Goal: Task Accomplishment & Management: Manage account settings

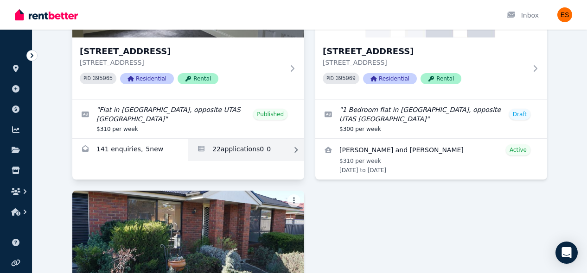
click at [240, 153] on link "Applications for Unit 2/55 Invermay Rd, Invermay" at bounding box center [246, 150] width 116 height 22
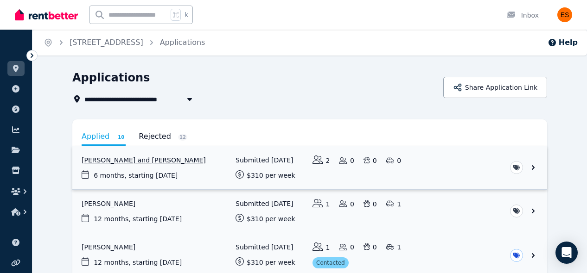
click at [449, 163] on link "View application: Sagar Budhathoki and Nisha Puri" at bounding box center [309, 167] width 475 height 43
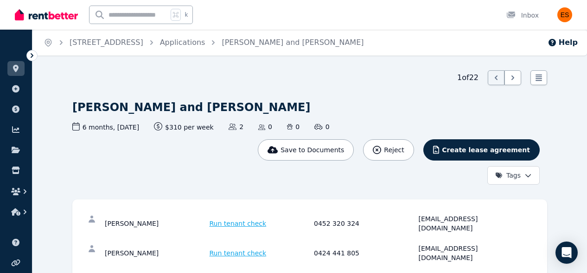
drag, startPoint x: 420, startPoint y: 241, endPoint x: 494, endPoint y: 239, distance: 74.2
click at [494, 244] on div "[EMAIL_ADDRESS][DOMAIN_NAME]" at bounding box center [469, 253] width 102 height 19
drag, startPoint x: 494, startPoint y: 240, endPoint x: 418, endPoint y: 240, distance: 75.1
click at [418, 244] on div "[EMAIL_ADDRESS][DOMAIN_NAME]" at bounding box center [469, 253] width 102 height 19
copy div "[EMAIL_ADDRESS][DOMAIN_NAME]"
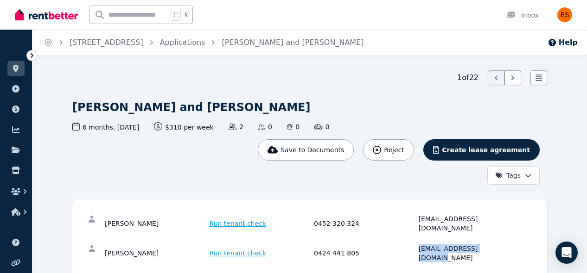
click at [518, 179] on html "Open main menu k Inbox Open user menu ORGANISE Properties Add property Payments…" at bounding box center [293, 136] width 587 height 273
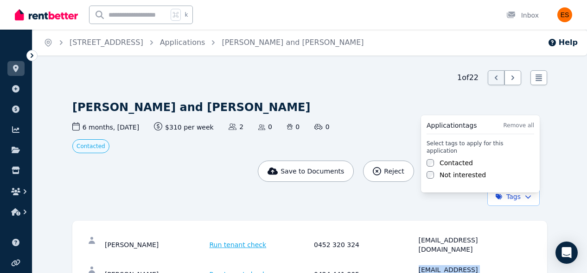
click at [161, 164] on html "Open main menu k Inbox Open user menu ORGANISE Properties Add property Payments…" at bounding box center [293, 136] width 587 height 273
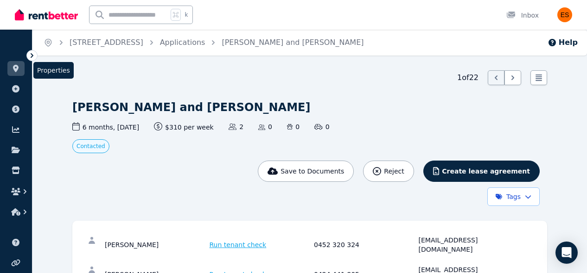
click at [14, 74] on link at bounding box center [15, 68] width 17 height 15
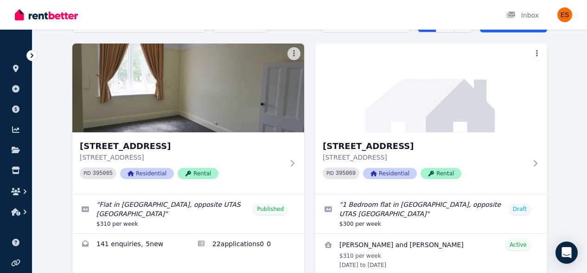
scroll to position [69, 0]
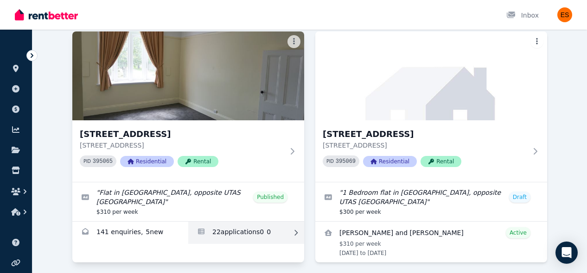
click at [238, 238] on link "Applications for Unit 2/55 Invermay Rd, Invermay" at bounding box center [246, 233] width 116 height 22
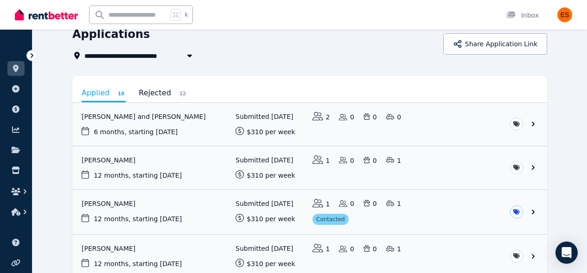
scroll to position [45, 0]
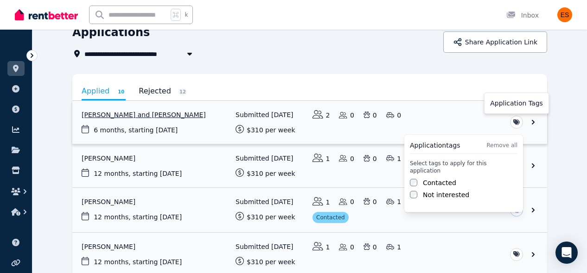
click at [517, 127] on html "**********" at bounding box center [293, 91] width 587 height 273
click at [417, 178] on div "Contacted" at bounding box center [464, 182] width 108 height 9
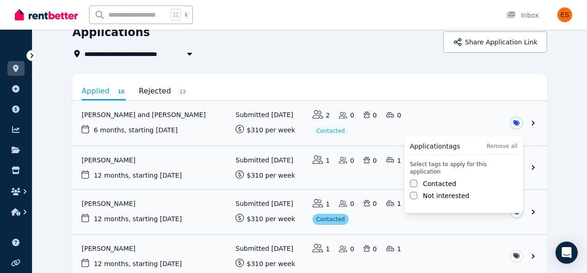
click at [548, 140] on html "**********" at bounding box center [293, 91] width 587 height 273
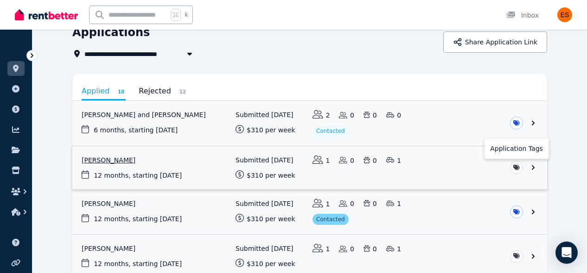
click at [514, 169] on html "**********" at bounding box center [293, 91] width 587 height 273
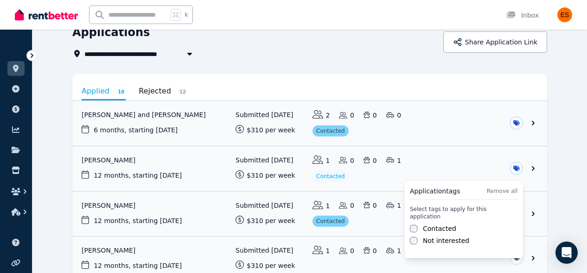
click at [456, 126] on html "**********" at bounding box center [293, 91] width 587 height 273
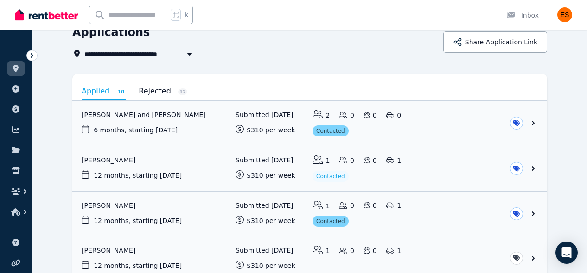
click at [456, 126] on link "View application: Sagar Budhathoki and Nisha Puri" at bounding box center [309, 123] width 475 height 45
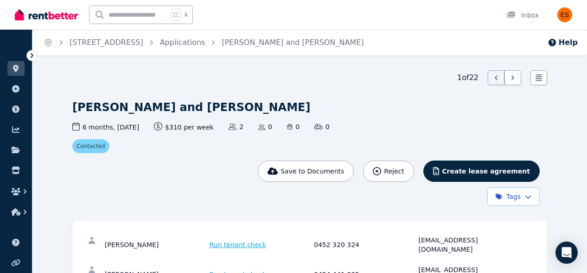
click at [530, 203] on html "Open main menu k Inbox Open user menu ORGANISE Properties Add property Payments…" at bounding box center [293, 136] width 587 height 273
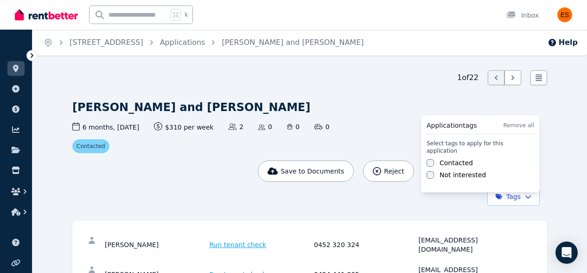
click at [557, 201] on html "Open main menu k Inbox Open user menu ORGANISE Properties Add property Payments…" at bounding box center [293, 136] width 587 height 273
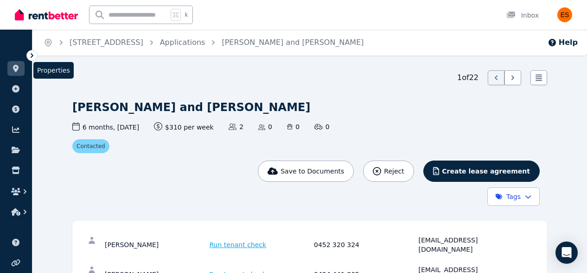
click at [22, 75] on link at bounding box center [15, 68] width 17 height 15
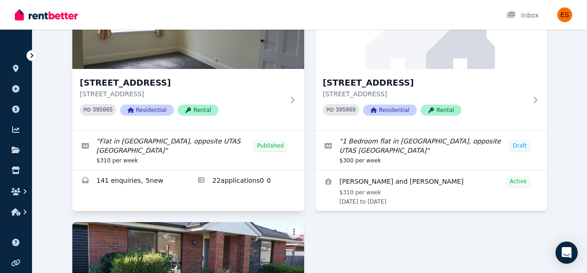
scroll to position [121, 0]
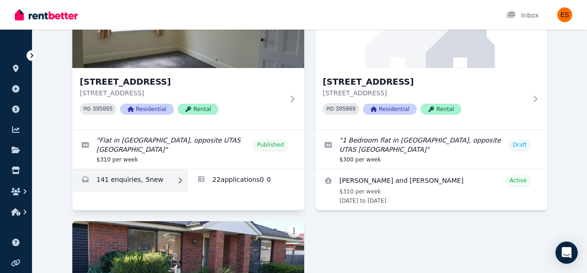
click at [159, 177] on link "Enquiries for Unit 2/55 Invermay Rd, Invermay" at bounding box center [130, 181] width 116 height 22
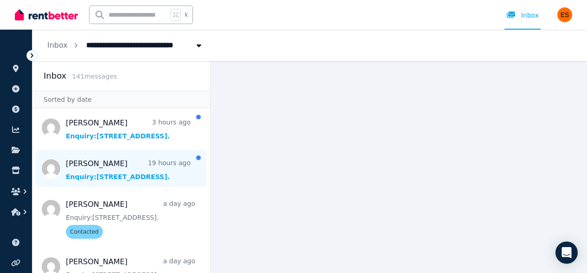
scroll to position [95, 0]
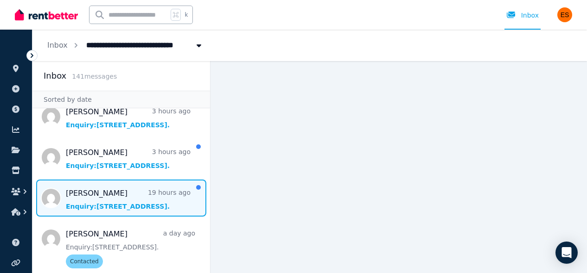
click at [149, 210] on span "Message list" at bounding box center [120, 198] width 177 height 37
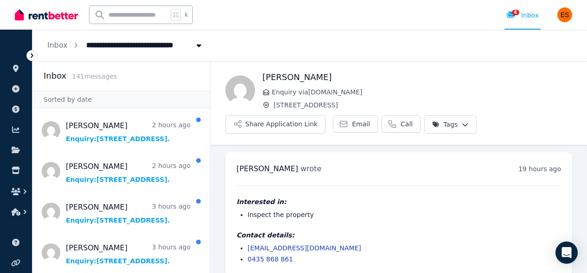
scroll to position [9, 0]
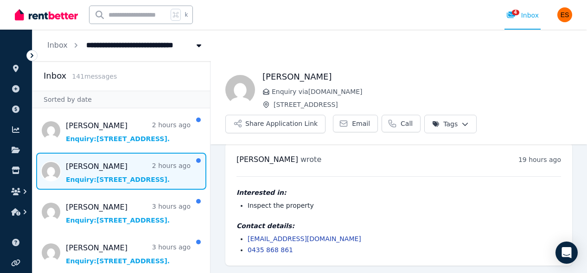
click at [122, 175] on span "Message list" at bounding box center [120, 171] width 177 height 37
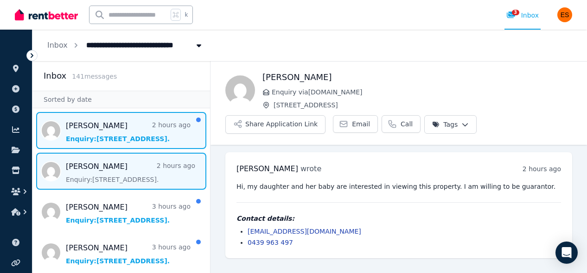
click at [126, 119] on span "Message list" at bounding box center [120, 130] width 177 height 37
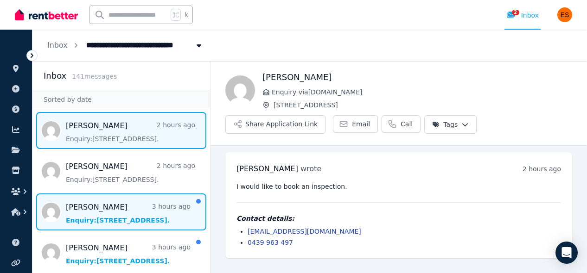
click at [122, 209] on span "Message list" at bounding box center [120, 212] width 177 height 37
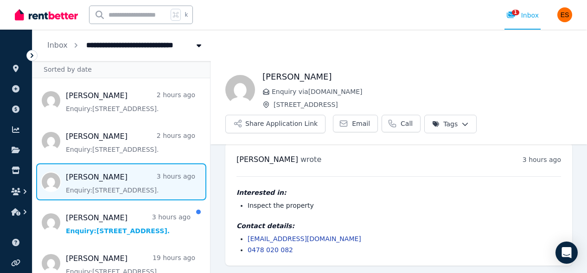
scroll to position [32, 0]
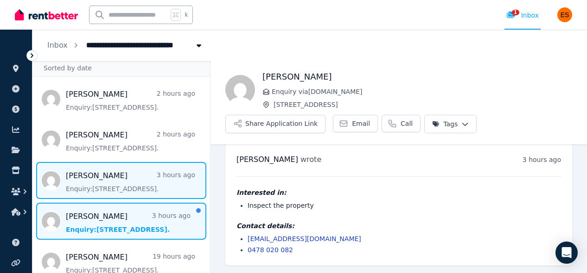
click at [120, 215] on span "Message list" at bounding box center [120, 221] width 177 height 37
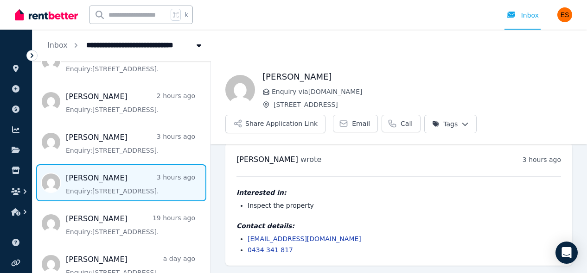
scroll to position [73, 0]
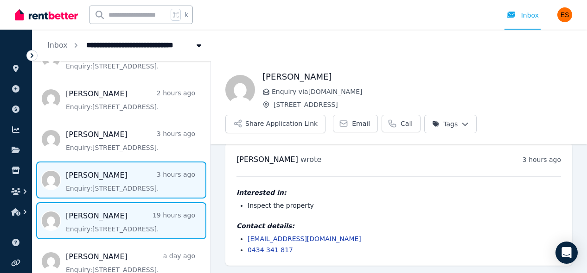
click at [119, 215] on span "Message list" at bounding box center [120, 221] width 177 height 37
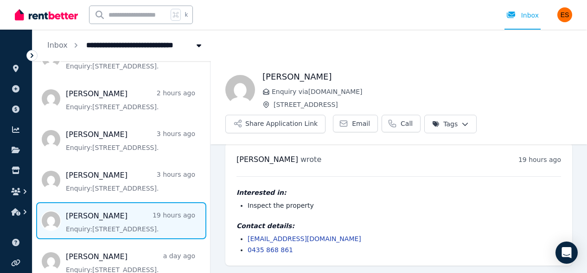
click at [456, 125] on html "**********" at bounding box center [293, 136] width 587 height 273
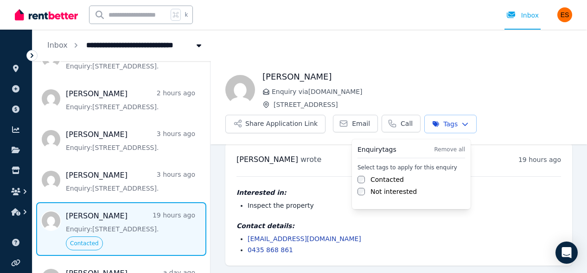
click at [142, 184] on html "**********" at bounding box center [293, 136] width 587 height 273
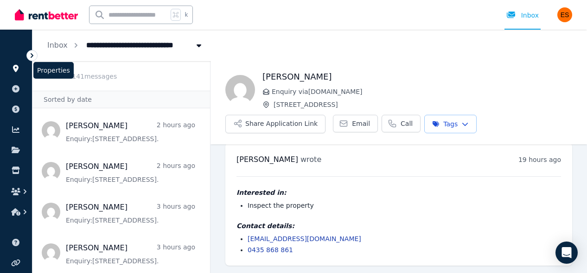
click at [14, 68] on icon at bounding box center [16, 68] width 6 height 7
